Goal: Task Accomplishment & Management: Complete application form

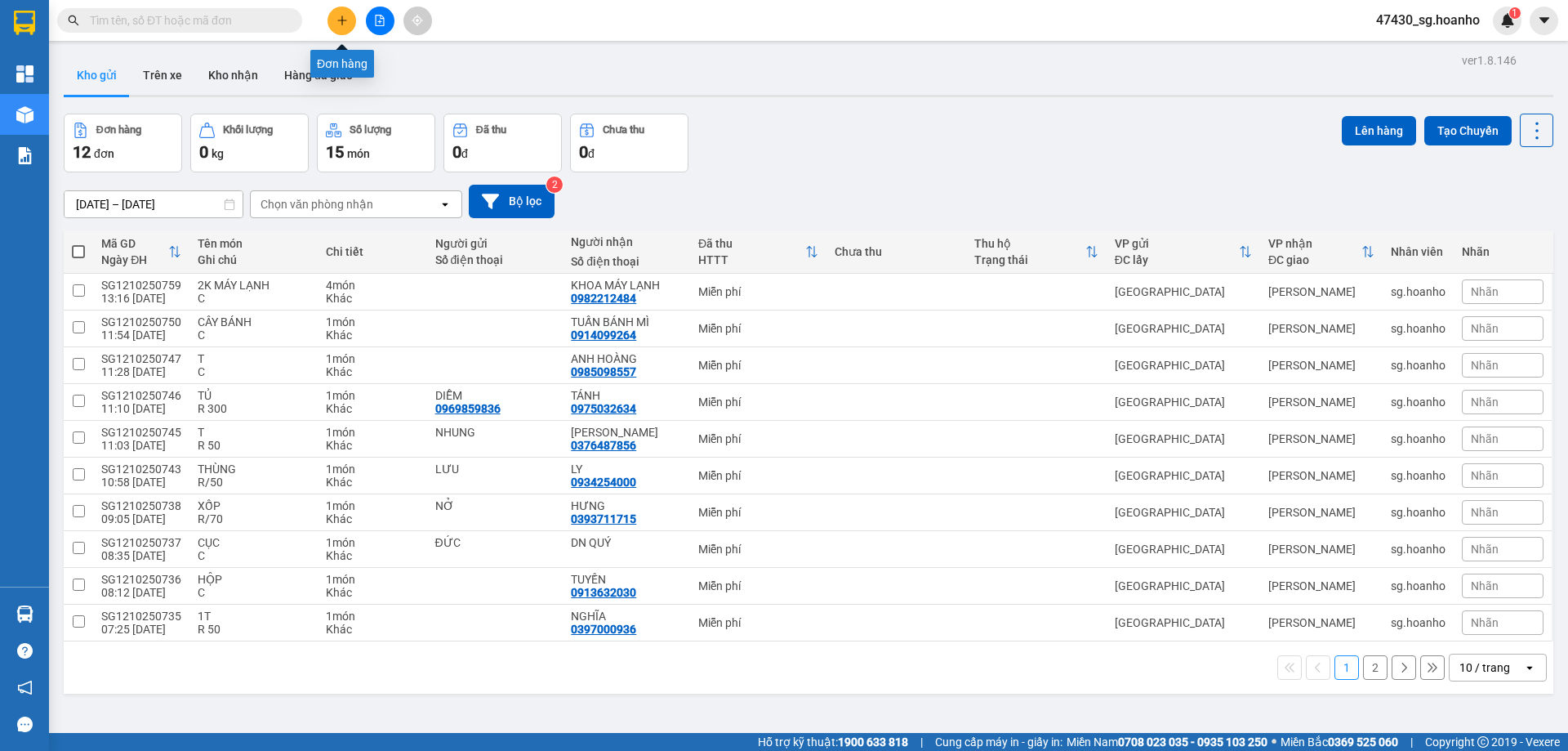
click at [344, 15] on icon "plus" at bounding box center [342, 21] width 12 height 12
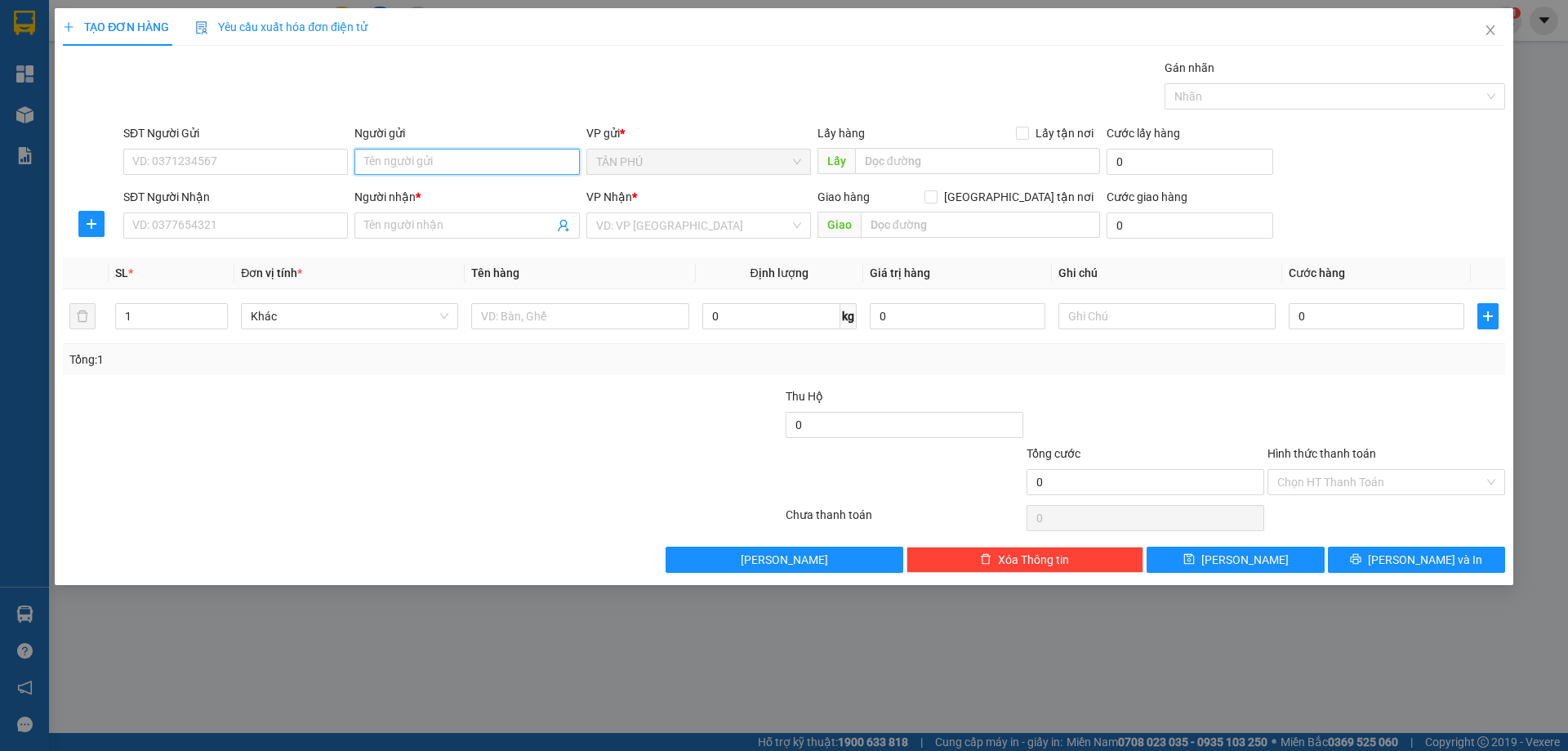
click at [390, 167] on input "Người gửi" at bounding box center [467, 162] width 224 height 26
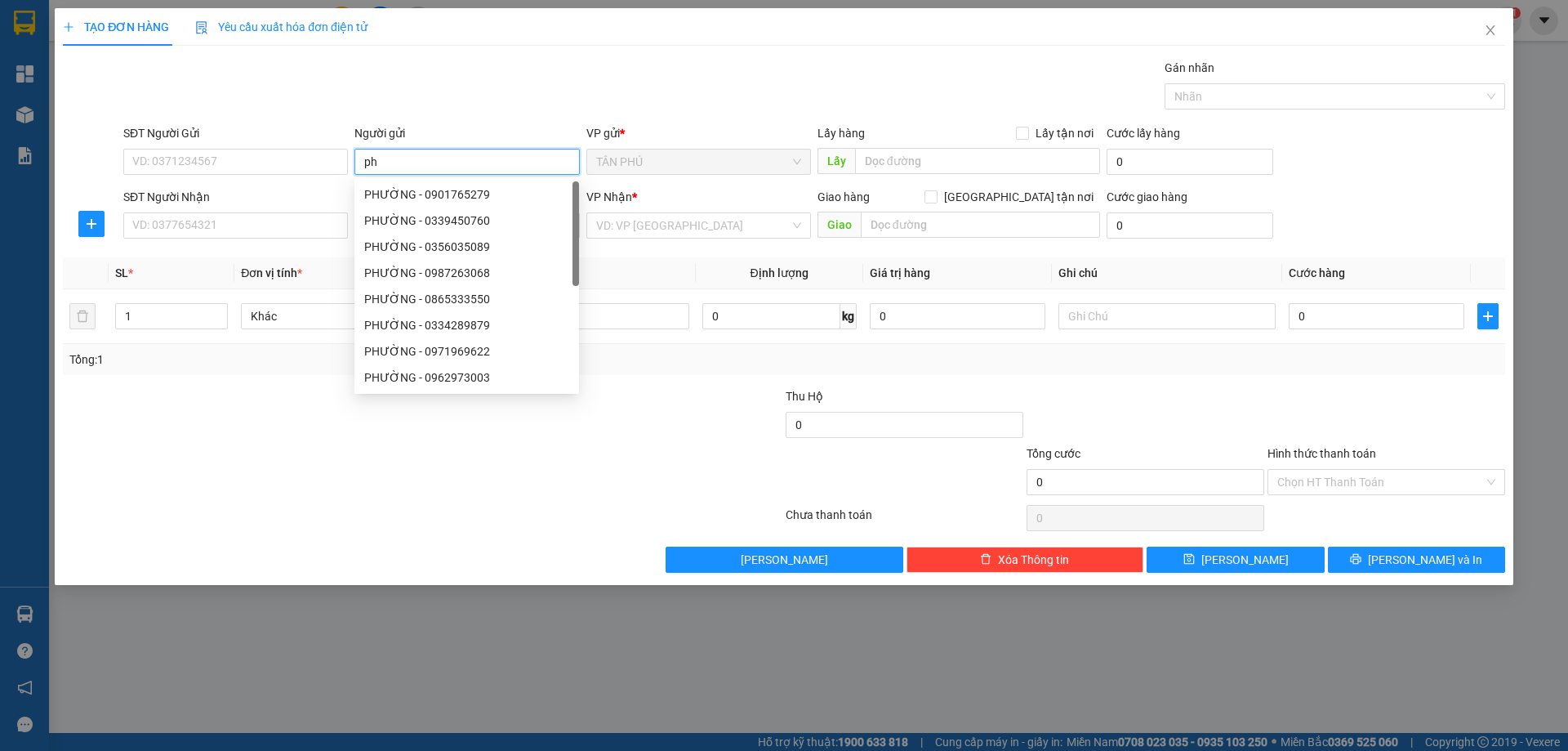
type input "p"
type input "PHƯỜNG"
click at [295, 219] on input "SĐT Người Nhận" at bounding box center [235, 225] width 224 height 26
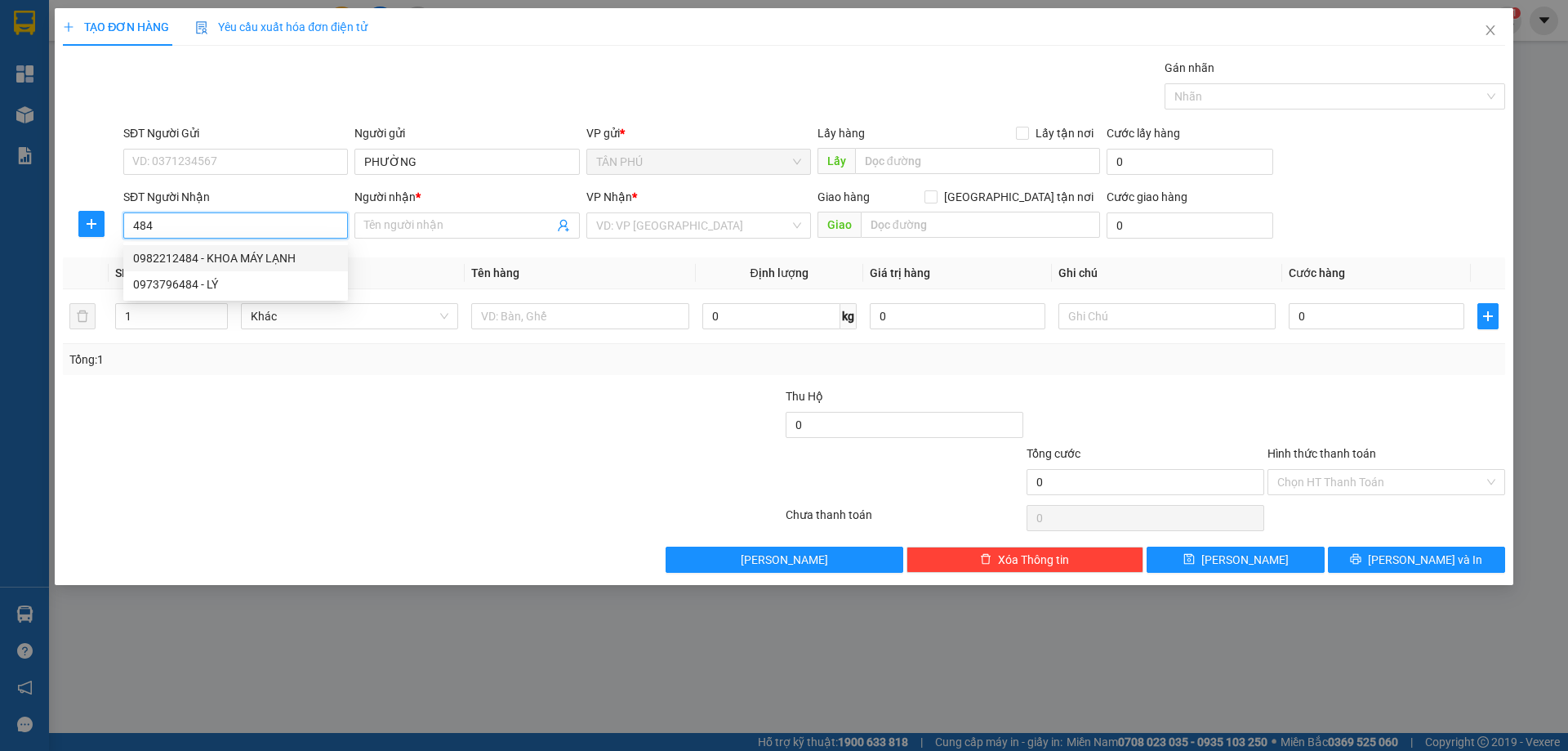
click at [259, 252] on div "0982212484 - KHOA MÁY LẠNH" at bounding box center [235, 258] width 205 height 18
type input "0982212484"
type input "KHOA MÁY LẠNH"
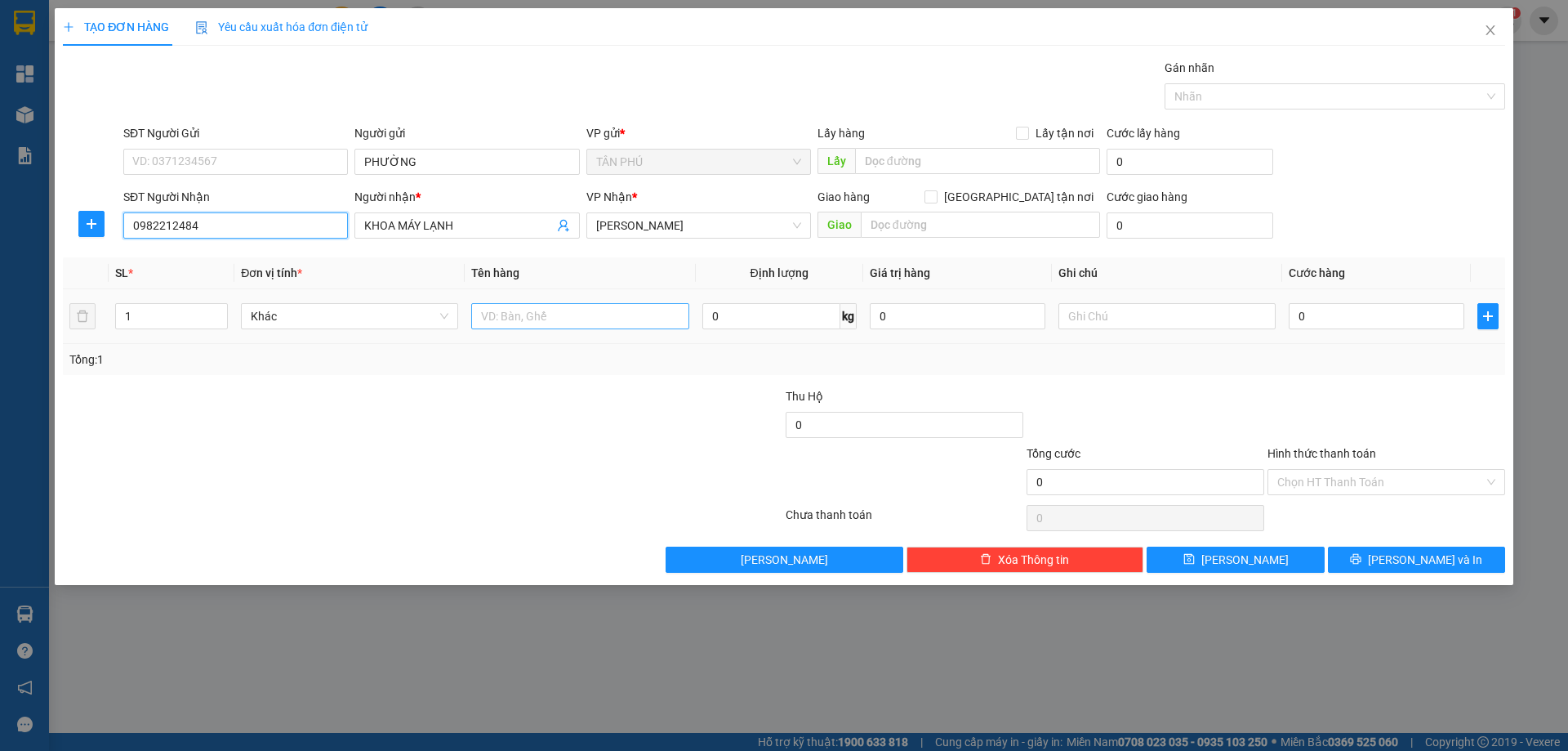
type input "0982212484"
click at [493, 323] on input "text" at bounding box center [580, 316] width 218 height 26
type input "1 HỘP"
click at [1094, 307] on input "text" at bounding box center [1167, 316] width 218 height 26
type input "C"
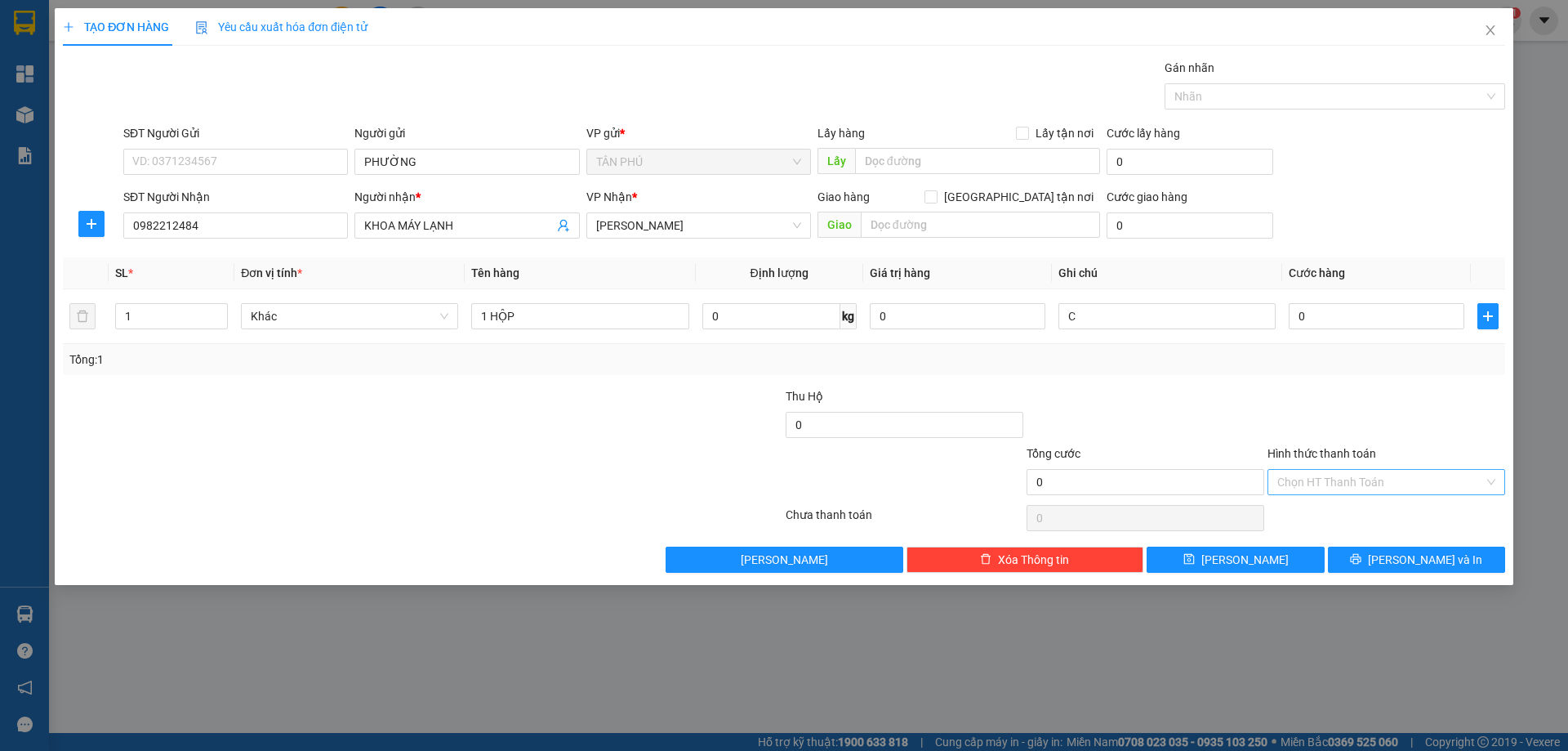
click at [1382, 470] on input "Hình thức thanh toán" at bounding box center [1380, 481] width 207 height 24
click at [1380, 555] on div "Công nợ người nhận" at bounding box center [1386, 567] width 238 height 26
drag, startPoint x: 1344, startPoint y: 483, endPoint x: 1353, endPoint y: 550, distance: 67.6
click at [1345, 502] on div "Transit Pickup Surcharge Ids Transit Deliver Surcharge Ids Transit Deliver Surc…" at bounding box center [784, 316] width 1442 height 514
click at [1350, 483] on span "Công nợ người nhận" at bounding box center [1386, 481] width 218 height 24
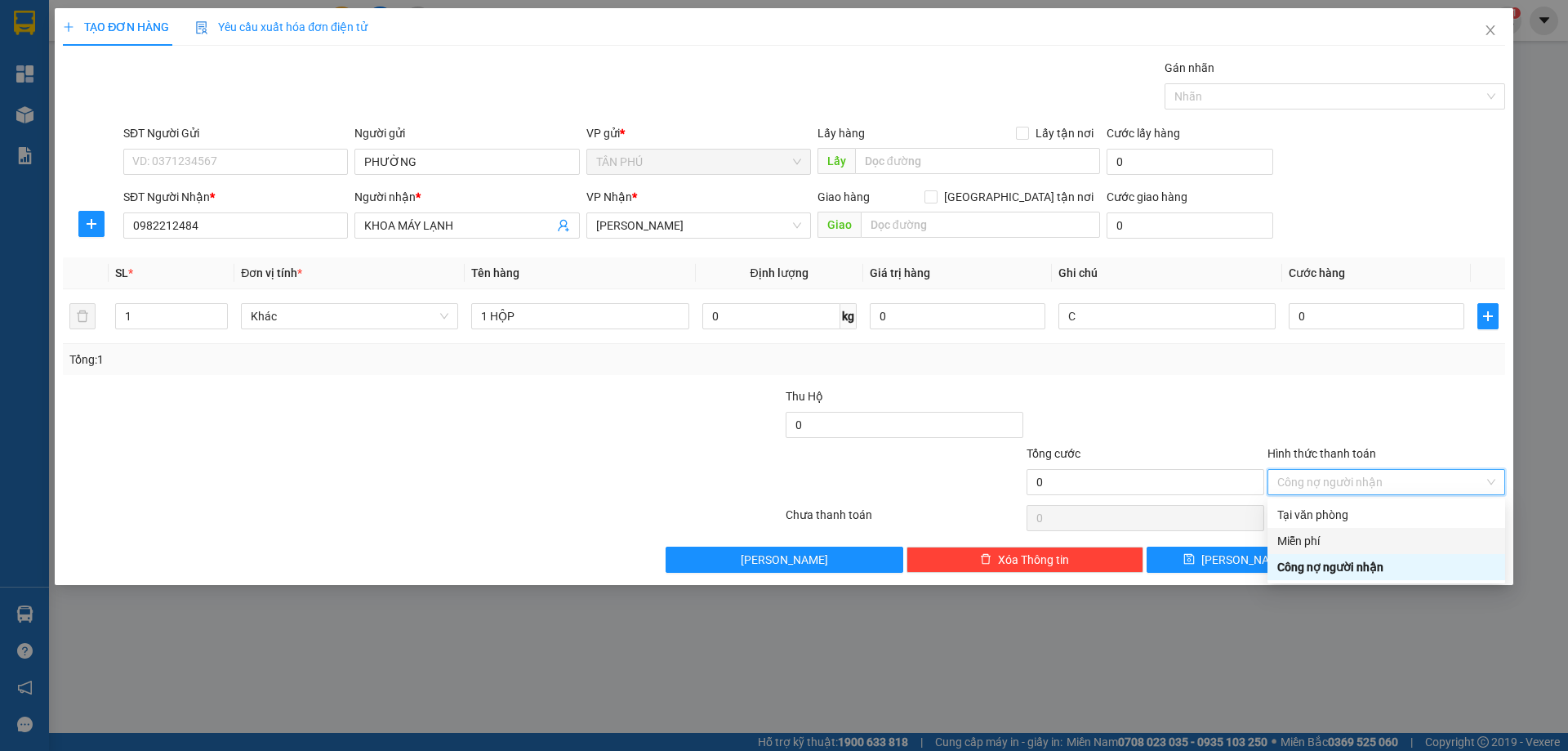
click at [1342, 531] on div "Miễn phí" at bounding box center [1386, 540] width 238 height 26
click at [1378, 568] on button "[PERSON_NAME] và In" at bounding box center [1417, 559] width 177 height 26
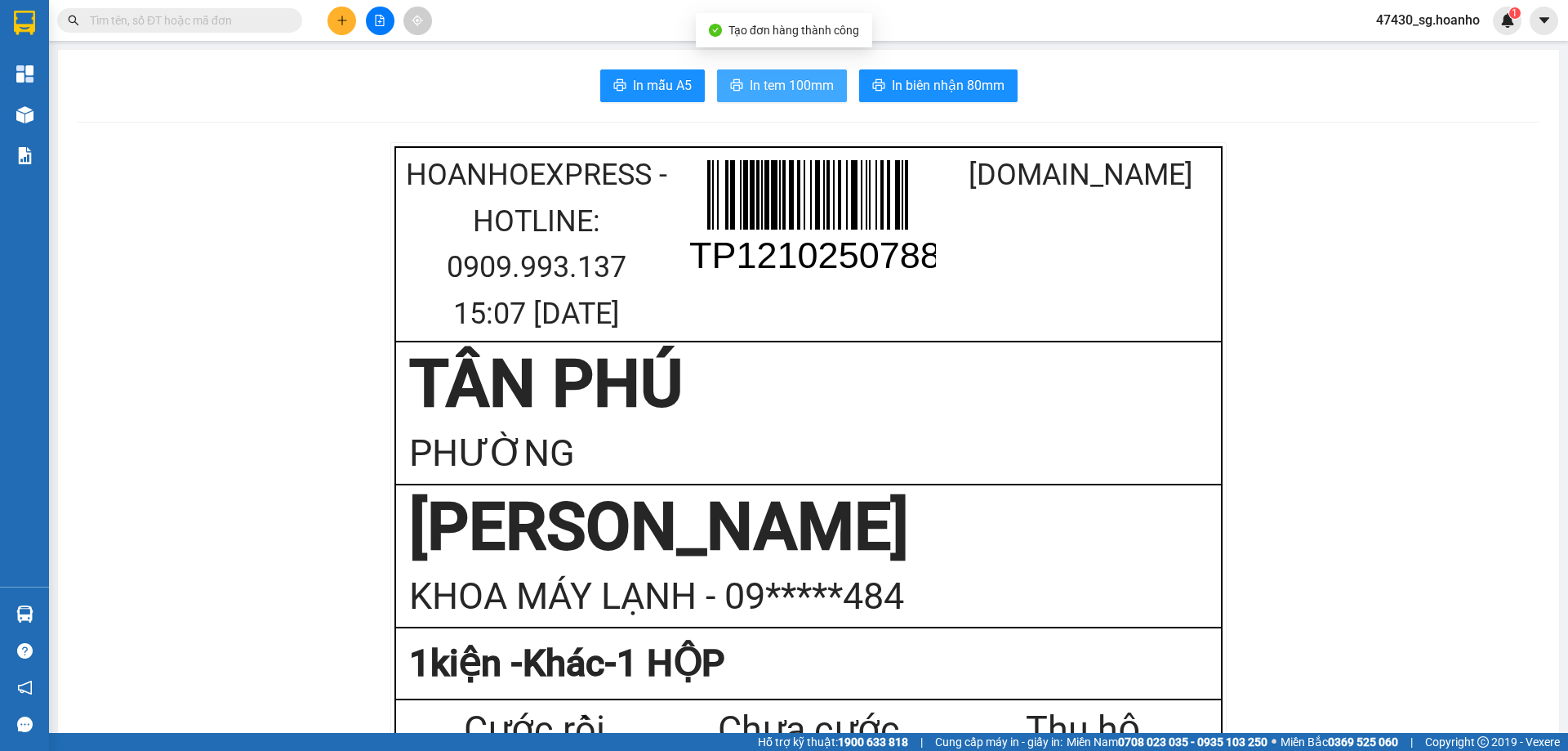
click at [792, 96] on button "In tem 100mm" at bounding box center [781, 85] width 130 height 33
